Goal: Use online tool/utility: Utilize a website feature to perform a specific function

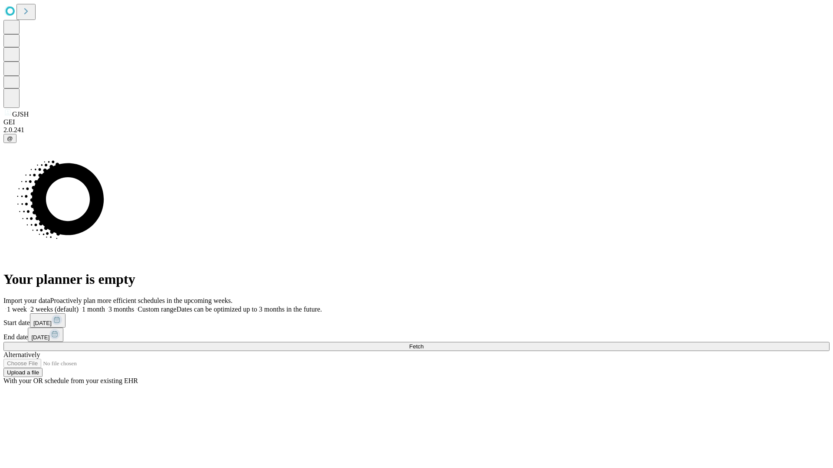
click at [423, 344] on span "Fetch" at bounding box center [416, 347] width 14 height 7
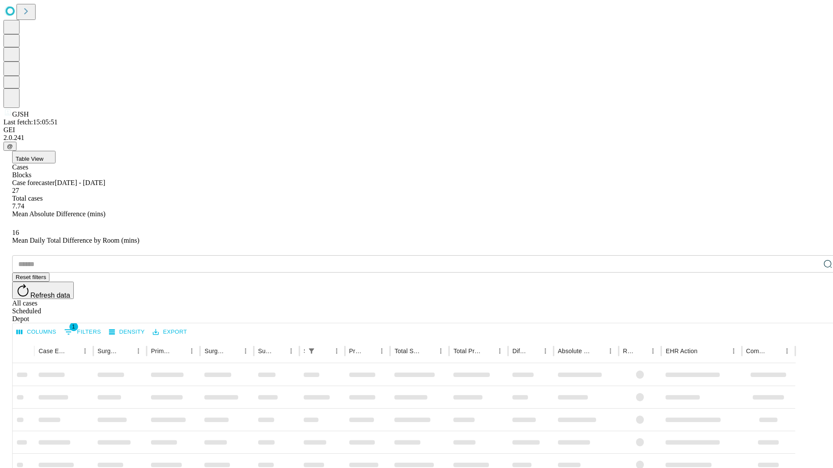
click at [43, 156] on span "Table View" at bounding box center [30, 159] width 28 height 7
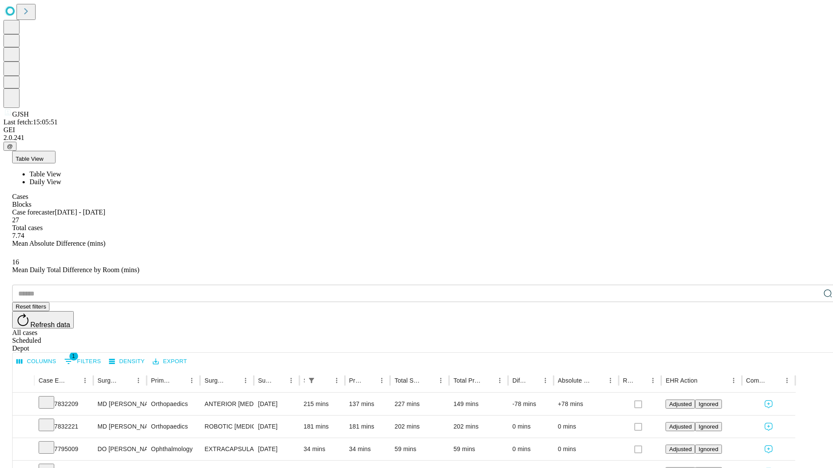
click at [61, 178] on span "Daily View" at bounding box center [45, 181] width 32 height 7
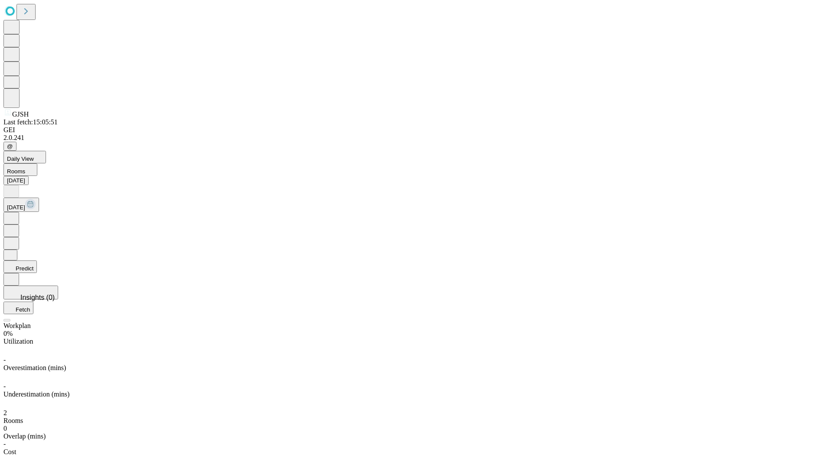
click at [37, 261] on button "Predict" at bounding box center [19, 267] width 33 height 13
